Goal: Task Accomplishment & Management: Use online tool/utility

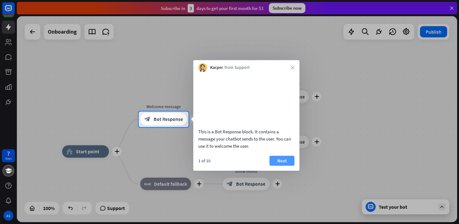
click at [282, 166] on button "Next" at bounding box center [281, 161] width 25 height 10
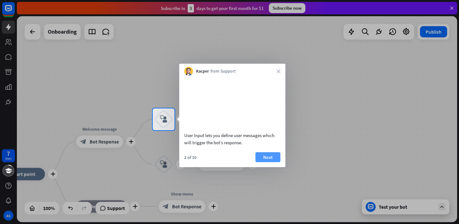
click at [272, 162] on button "Next" at bounding box center [267, 157] width 25 height 10
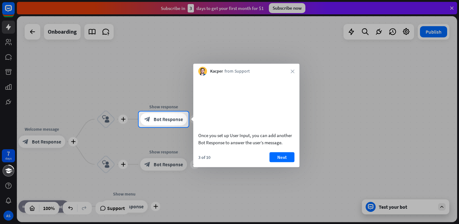
click at [272, 162] on button "Next" at bounding box center [281, 157] width 25 height 10
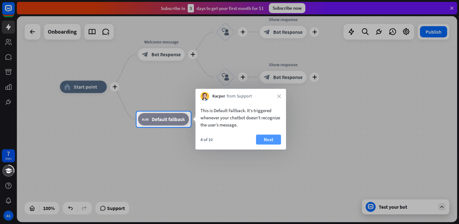
click at [262, 137] on button "Next" at bounding box center [268, 140] width 25 height 10
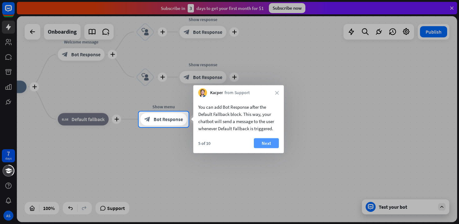
click at [270, 142] on button "Next" at bounding box center [266, 144] width 25 height 10
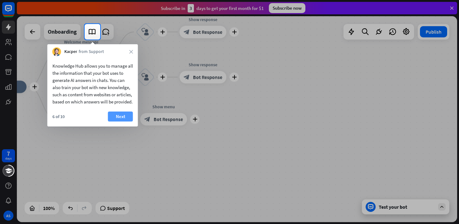
click at [115, 122] on button "Next" at bounding box center [120, 117] width 25 height 10
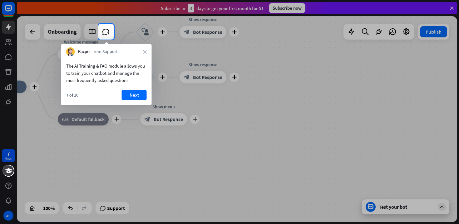
click at [115, 122] on div at bounding box center [229, 132] width 459 height 185
click at [146, 94] on button "Next" at bounding box center [134, 95] width 25 height 10
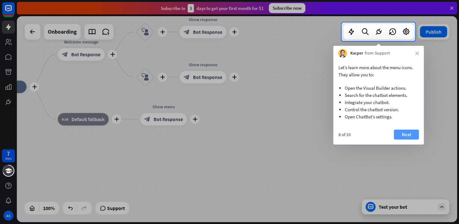
click at [401, 135] on button "Next" at bounding box center [406, 135] width 25 height 10
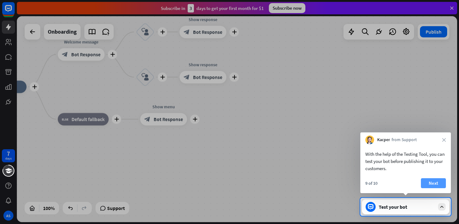
click at [434, 186] on button "Next" at bounding box center [433, 184] width 25 height 10
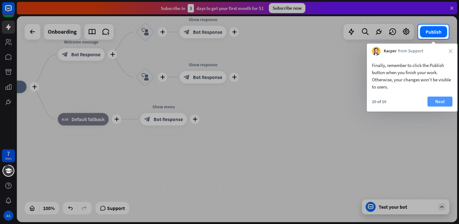
click at [431, 99] on button "Next" at bounding box center [439, 102] width 25 height 10
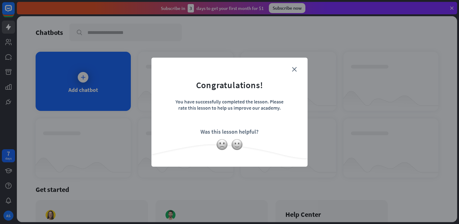
click at [213, 131] on div "Was this lesson helpful?" at bounding box center [229, 131] width 58 height 7
click at [240, 143] on img at bounding box center [237, 145] width 12 height 12
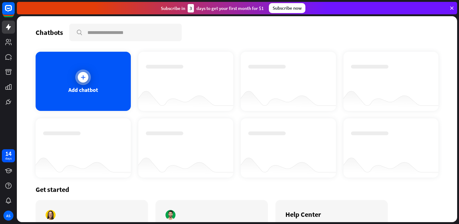
click at [104, 83] on div "Add chatbot" at bounding box center [83, 81] width 95 height 59
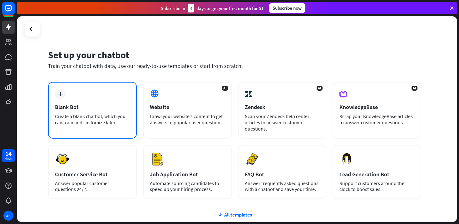
click at [115, 102] on div "plus Blank Bot Create a blank chatbot, which you can train and customize later." at bounding box center [92, 110] width 89 height 57
